Goal: Task Accomplishment & Management: Use online tool/utility

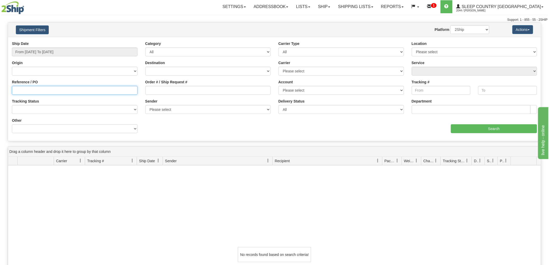
click at [58, 89] on input "Reference / PO" at bounding box center [75, 90] width 126 height 9
paste input "9000I091667"
type input "9000I091667"
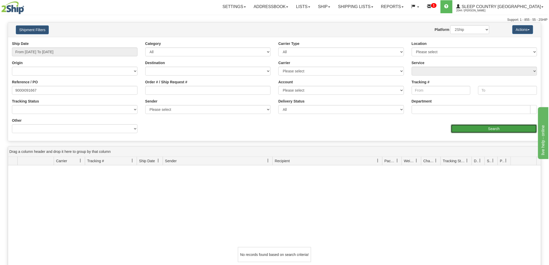
click at [482, 126] on input "Search" at bounding box center [494, 128] width 86 height 9
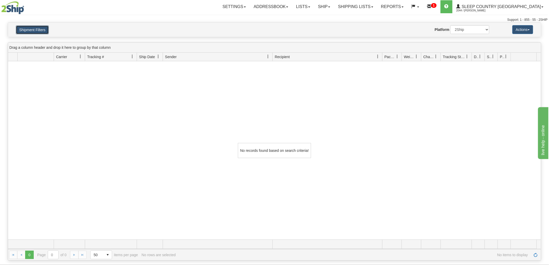
click at [41, 26] on button "Shipment Filters" at bounding box center [32, 29] width 33 height 9
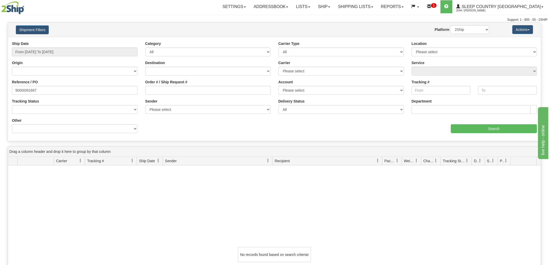
click at [129, 185] on div "No records found based on search criteria!" at bounding box center [274, 254] width 533 height 178
click at [49, 51] on input "From 09/16/2025 To 10/15/2025" at bounding box center [75, 51] width 126 height 9
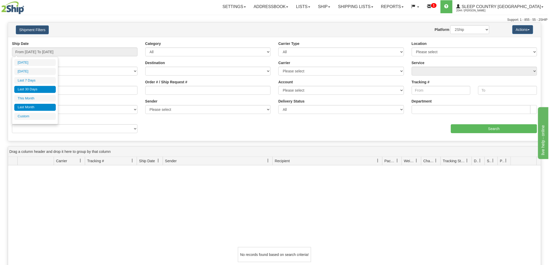
click at [30, 106] on li "Last Month" at bounding box center [35, 107] width 42 height 7
type input "From 09/01/2025 To 09/30/2025"
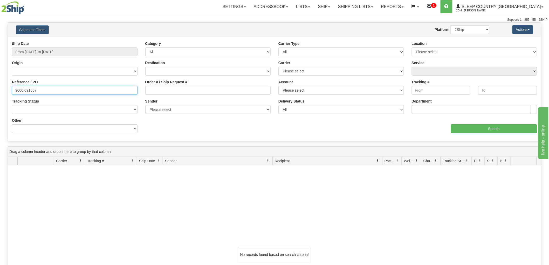
drag, startPoint x: 49, startPoint y: 88, endPoint x: 0, endPoint y: 87, distance: 49.3
click at [0, 88] on div "Please wait... × Confirm Delete Delete Cancel × Confirm Delete Yes No Cancel × …" at bounding box center [274, 193] width 549 height 342
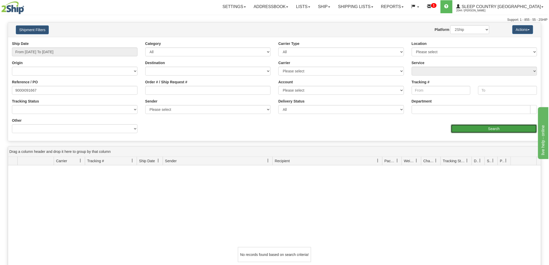
click at [499, 133] on input "Search" at bounding box center [494, 128] width 86 height 9
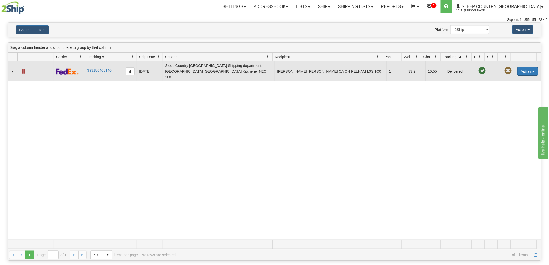
click at [523, 68] on button "Actions" at bounding box center [527, 71] width 21 height 8
click at [508, 85] on link "Return" at bounding box center [517, 87] width 42 height 7
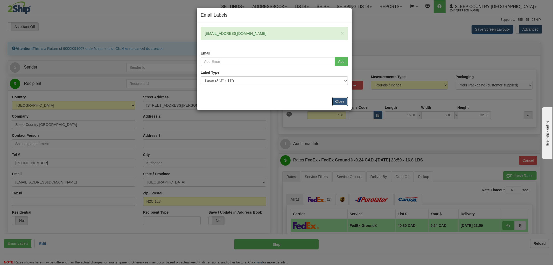
click at [341, 100] on button "Close" at bounding box center [340, 101] width 16 height 9
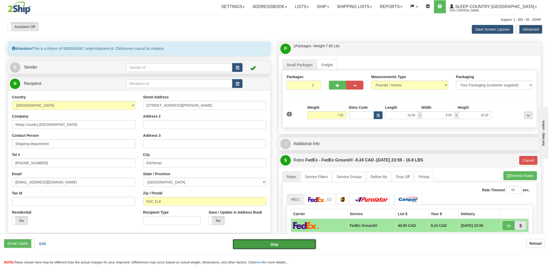
click at [263, 244] on button "Ship" at bounding box center [275, 244] width 84 height 10
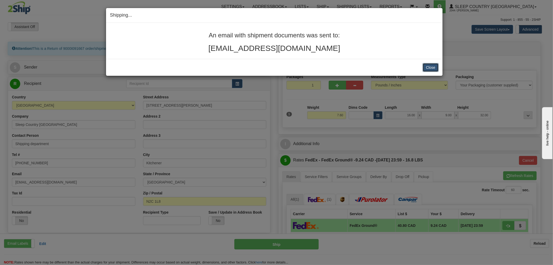
click at [428, 67] on button "Close" at bounding box center [431, 67] width 16 height 9
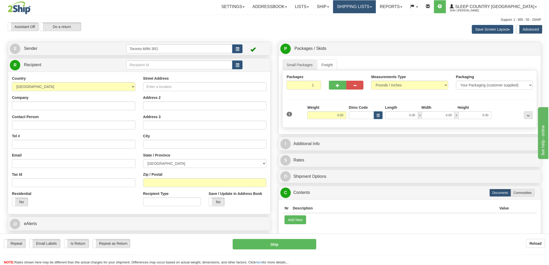
click at [376, 4] on link "Shipping lists" at bounding box center [354, 6] width 43 height 13
click at [371, 23] on span "Search Shipment History" at bounding box center [350, 25] width 40 height 4
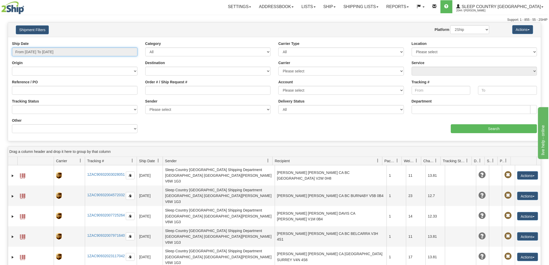
click at [45, 51] on input "From 10/14/2025 To 10/15/2025" at bounding box center [75, 51] width 126 height 9
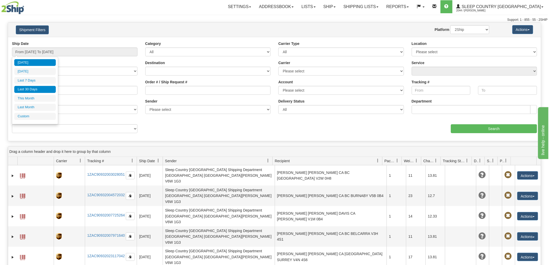
click at [31, 88] on li "Last 30 Days" at bounding box center [35, 89] width 42 height 7
type input "From 09/16/2025 To 10/15/2025"
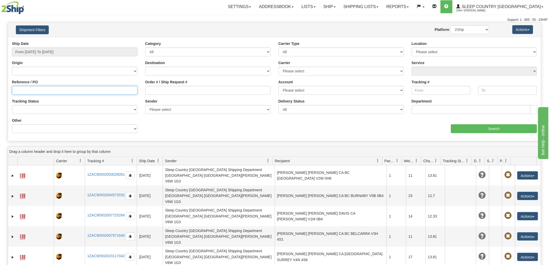
click at [25, 90] on input "Reference / PO" at bounding box center [75, 90] width 126 height 9
paste input "9000I141787"
type input "9000I141787"
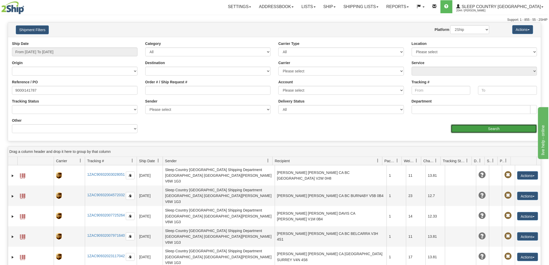
click at [473, 131] on input "Search" at bounding box center [494, 128] width 86 height 9
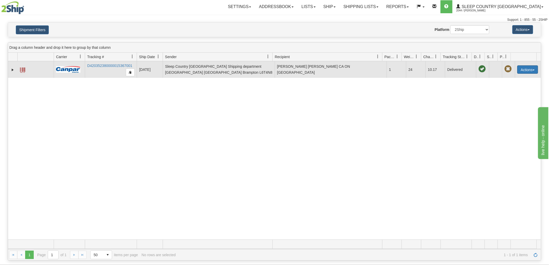
click at [527, 72] on button "Actions" at bounding box center [527, 69] width 21 height 8
click at [508, 85] on link "Return" at bounding box center [517, 86] width 42 height 7
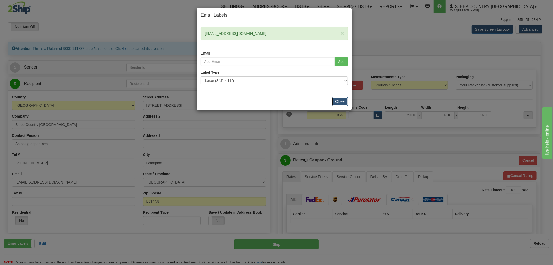
click at [338, 98] on button "Close" at bounding box center [340, 101] width 16 height 9
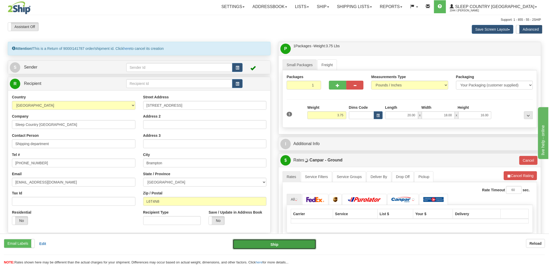
click at [277, 244] on button "Ship" at bounding box center [275, 244] width 84 height 10
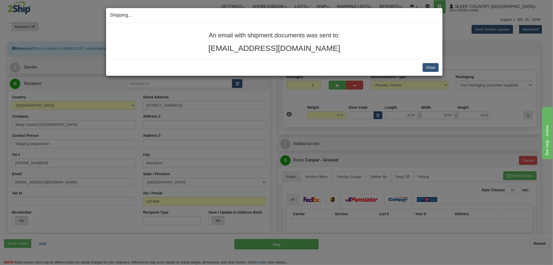
click at [427, 63] on div "Close Cancel Cancel Shipment and Quit Pickup Quit Pickup ONLY" at bounding box center [274, 67] width 337 height 17
click at [430, 66] on button "Close" at bounding box center [431, 67] width 16 height 9
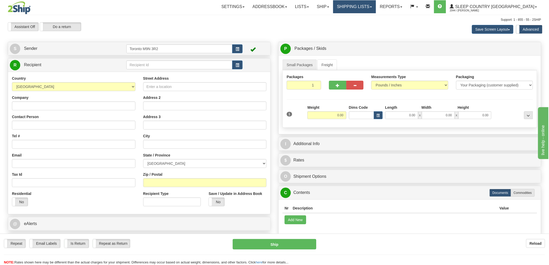
click at [376, 6] on link "Shipping lists" at bounding box center [354, 6] width 43 height 13
click at [371, 23] on span "Search Shipment History" at bounding box center [350, 25] width 40 height 4
